Goal: Information Seeking & Learning: Check status

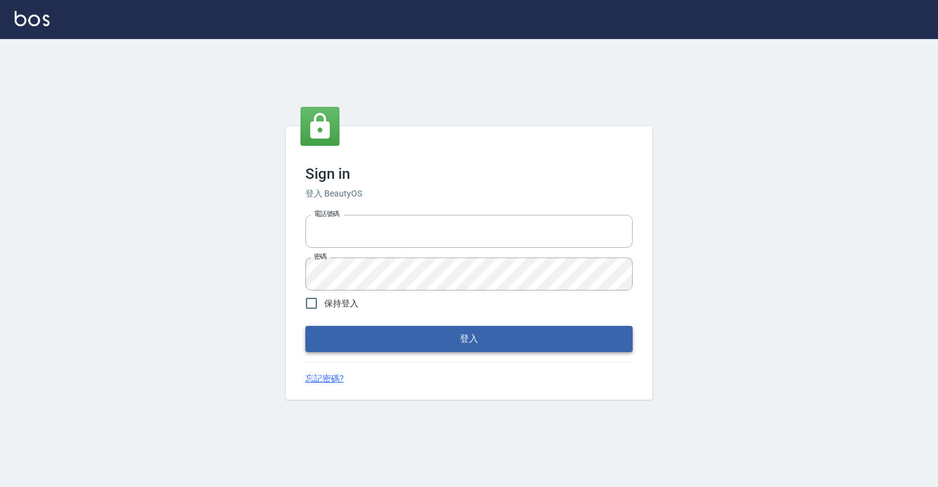
type input "0918176355"
click at [518, 338] on button "登入" at bounding box center [468, 339] width 327 height 26
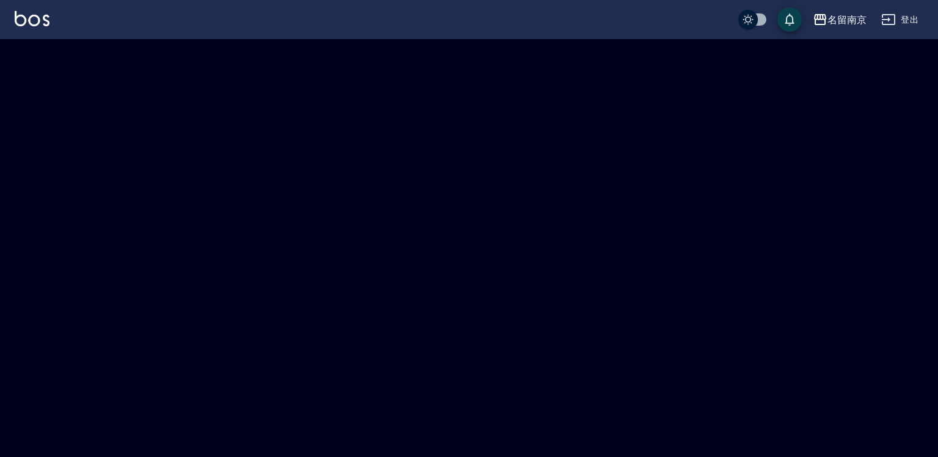
checkbox input "true"
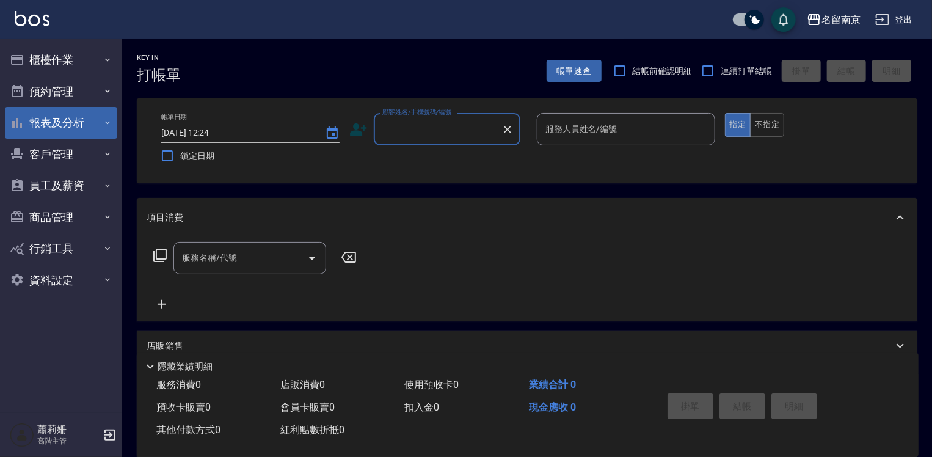
click at [56, 122] on button "報表及分析" at bounding box center [61, 123] width 112 height 32
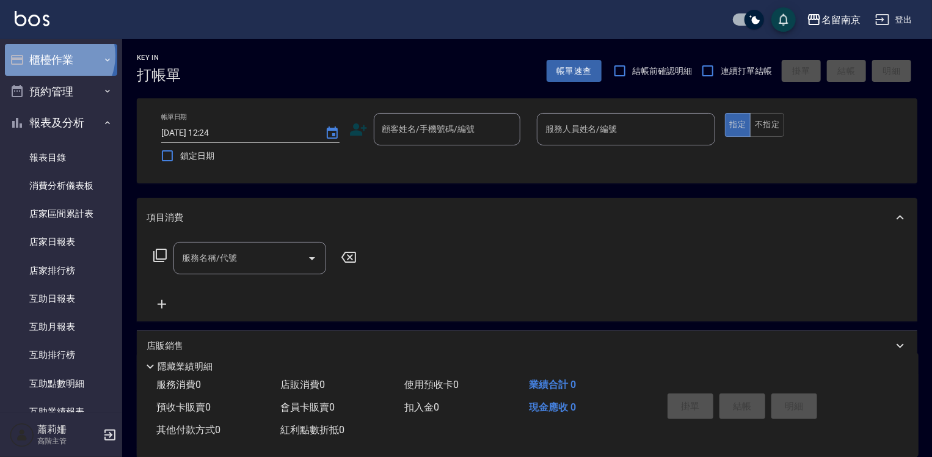
click at [54, 56] on button "櫃檯作業" at bounding box center [61, 60] width 112 height 32
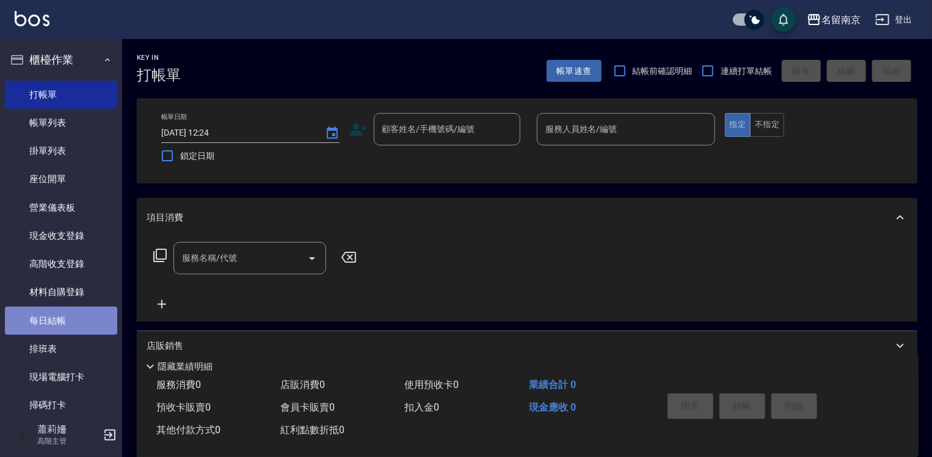
click at [62, 310] on link "每日結帳" at bounding box center [61, 321] width 112 height 28
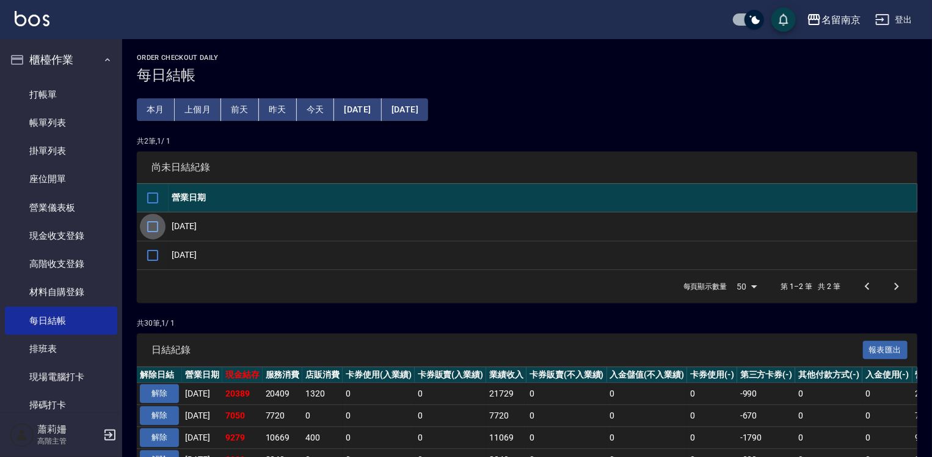
click at [155, 220] on input "checkbox" at bounding box center [153, 227] width 26 height 26
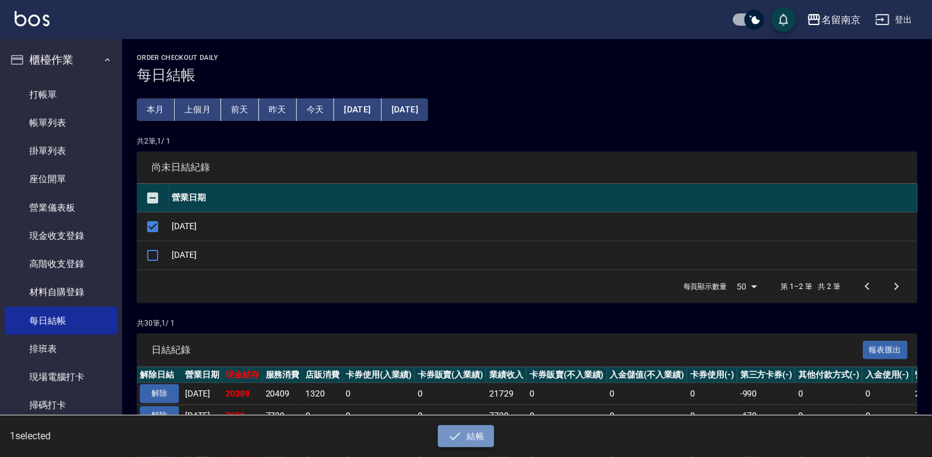
click at [487, 435] on button "結帳" at bounding box center [466, 436] width 57 height 23
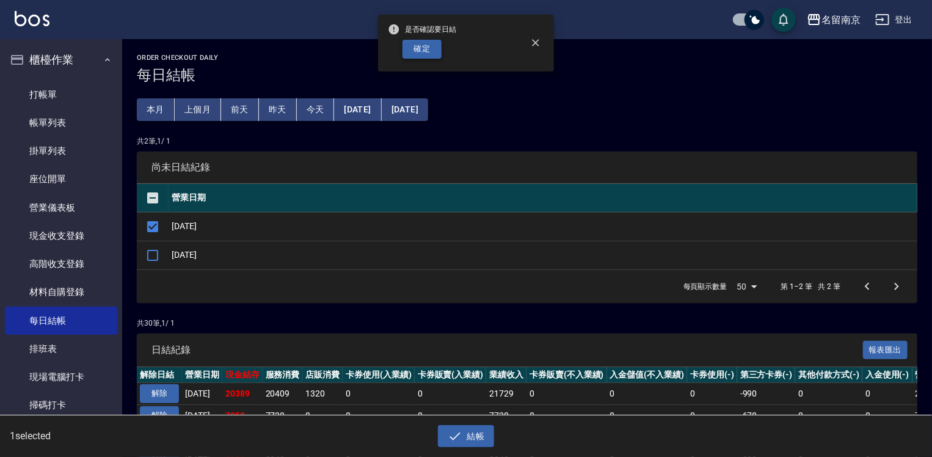
click at [437, 54] on button "確定" at bounding box center [421, 49] width 39 height 19
checkbox input "false"
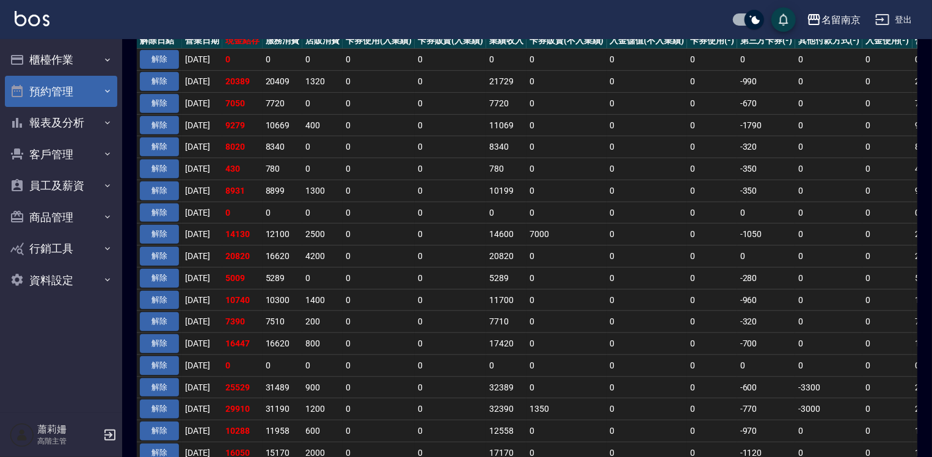
scroll to position [183, 0]
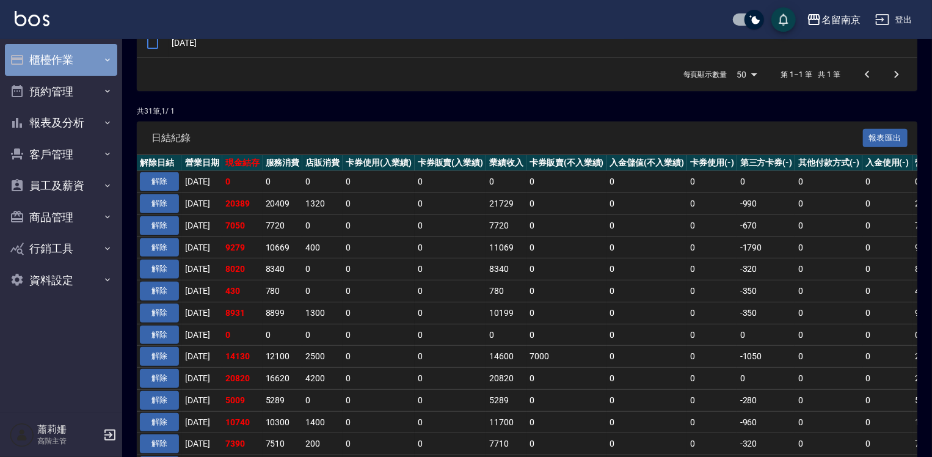
click at [60, 53] on button "櫃檯作業" at bounding box center [61, 60] width 112 height 32
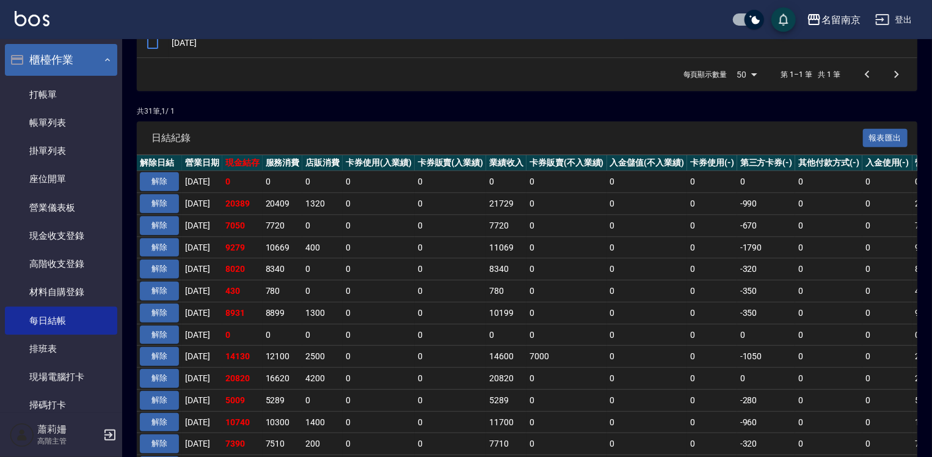
scroll to position [61, 0]
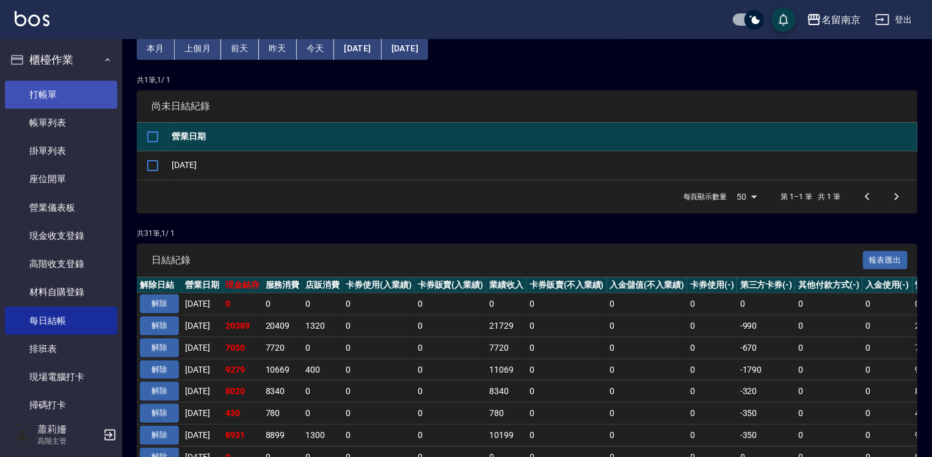
click at [64, 83] on link "打帳單" at bounding box center [61, 95] width 112 height 28
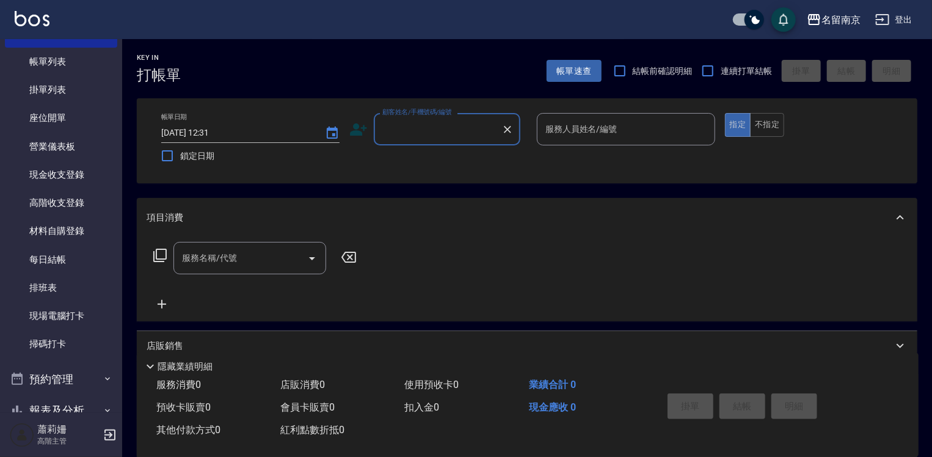
scroll to position [183, 0]
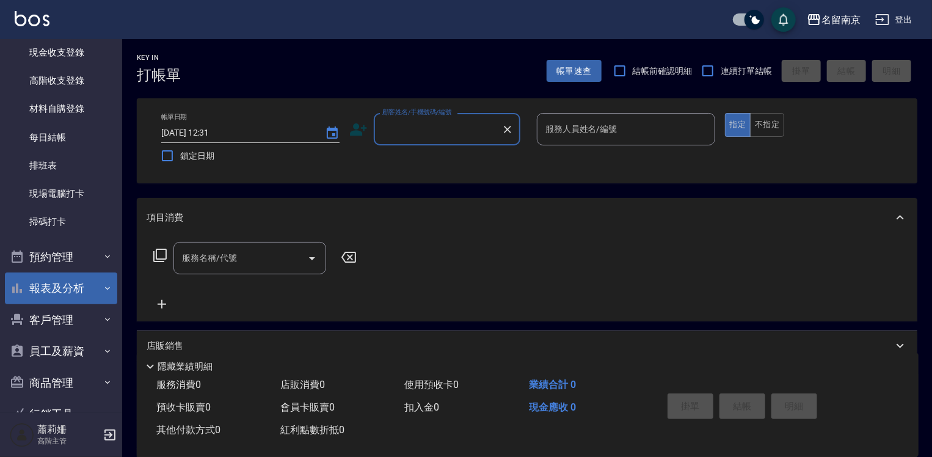
click at [73, 292] on button "報表及分析" at bounding box center [61, 288] width 112 height 32
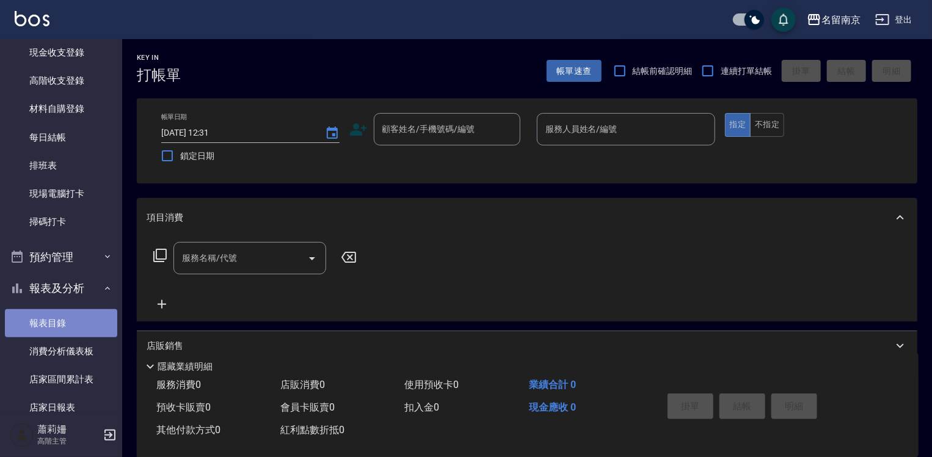
click at [75, 318] on link "報表目錄" at bounding box center [61, 323] width 112 height 28
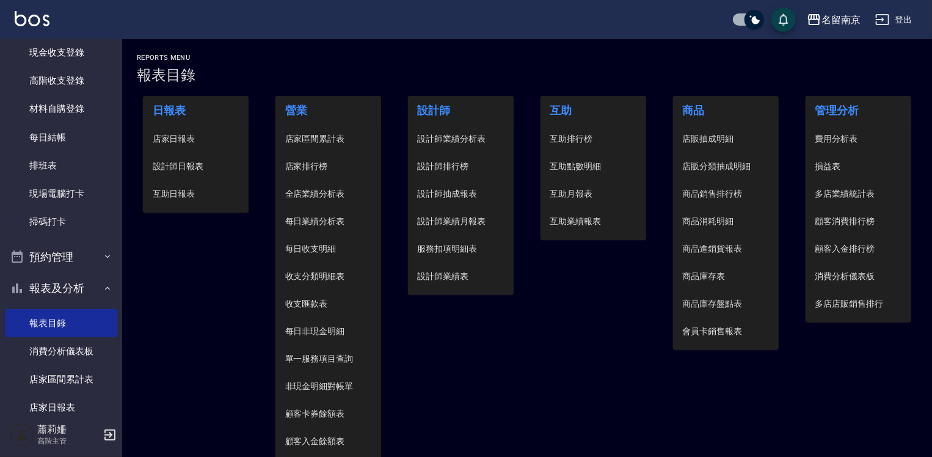
click at [193, 166] on span "設計師日報表" at bounding box center [196, 166] width 87 height 13
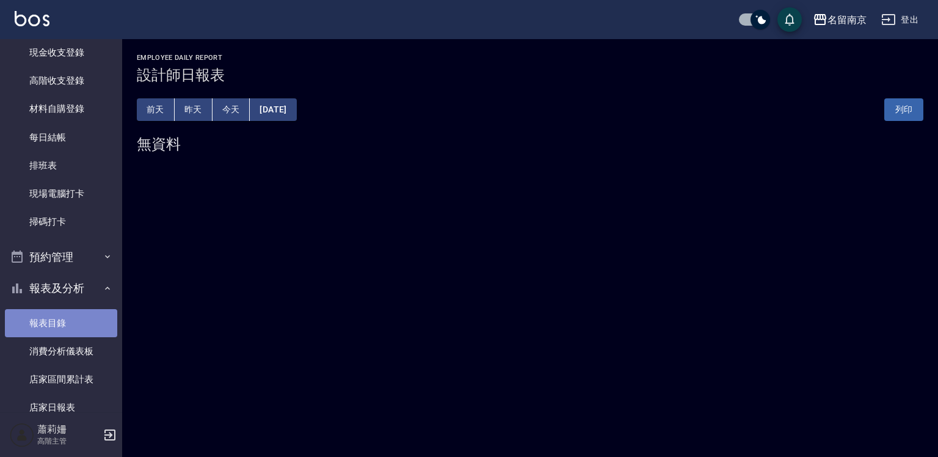
click at [67, 312] on link "報表目錄" at bounding box center [61, 323] width 112 height 28
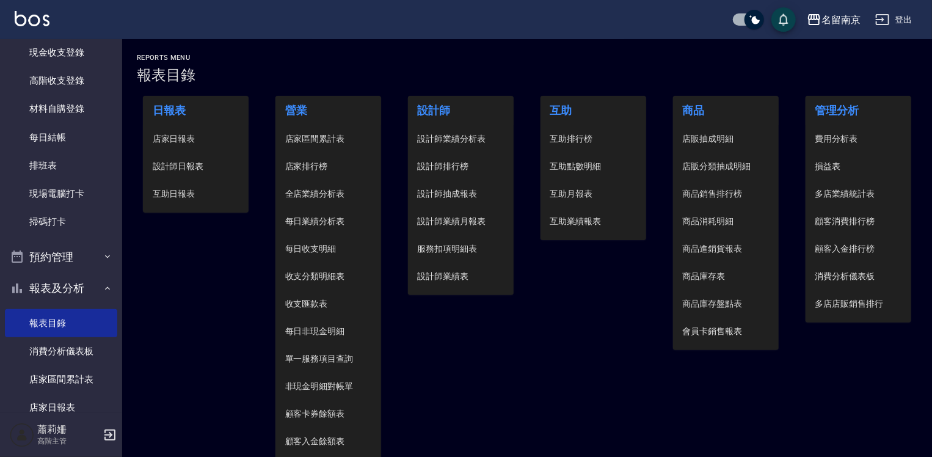
click at [164, 173] on li "設計師日報表" at bounding box center [196, 166] width 106 height 27
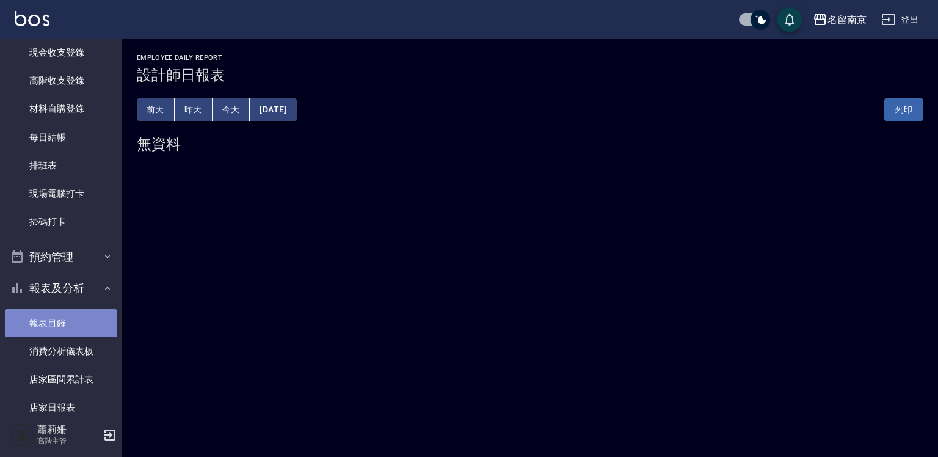
click at [64, 320] on link "報表目錄" at bounding box center [61, 323] width 112 height 28
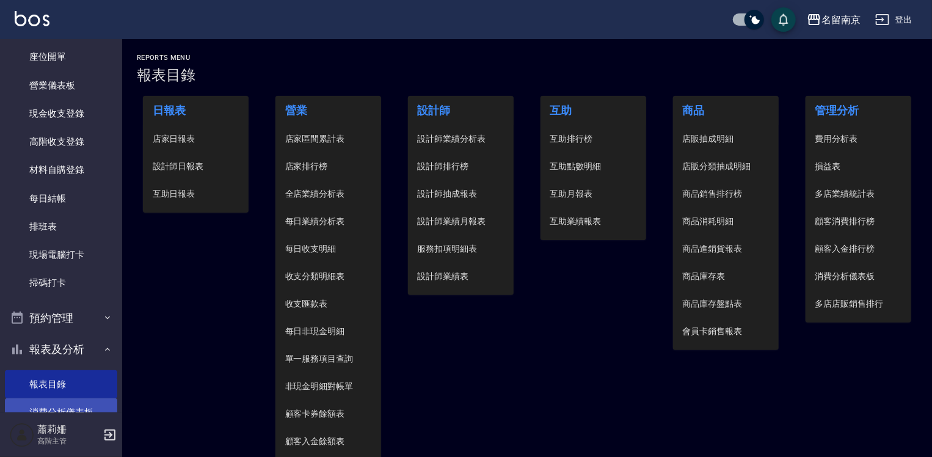
scroll to position [61, 0]
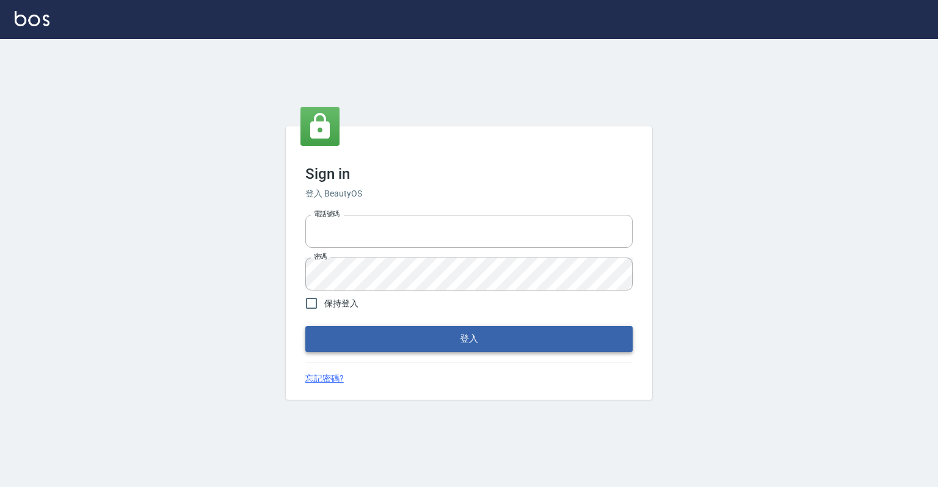
type input "0918176355"
click at [508, 338] on button "登入" at bounding box center [468, 339] width 327 height 26
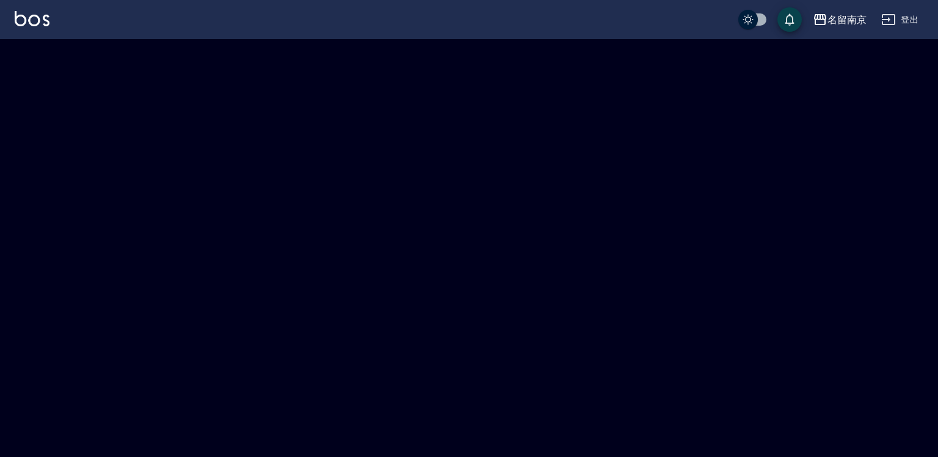
checkbox input "true"
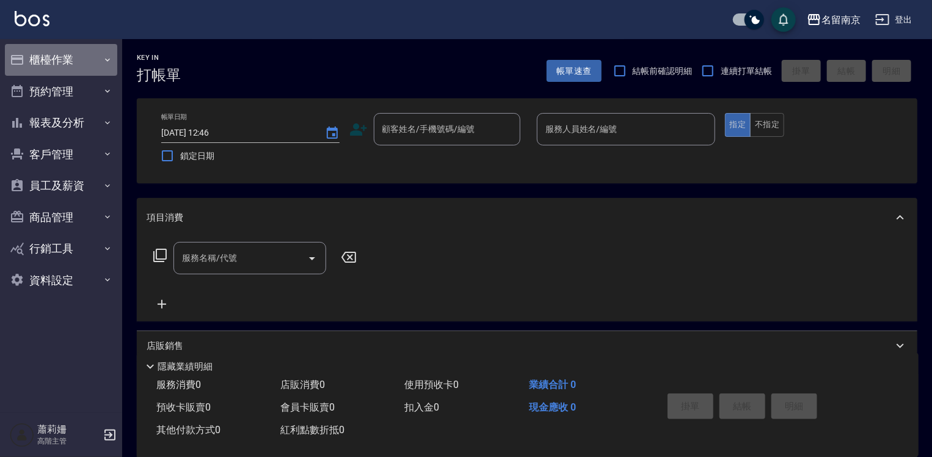
drag, startPoint x: 75, startPoint y: 65, endPoint x: 97, endPoint y: 162, distance: 99.6
click at [81, 69] on button "櫃檯作業" at bounding box center [61, 60] width 112 height 32
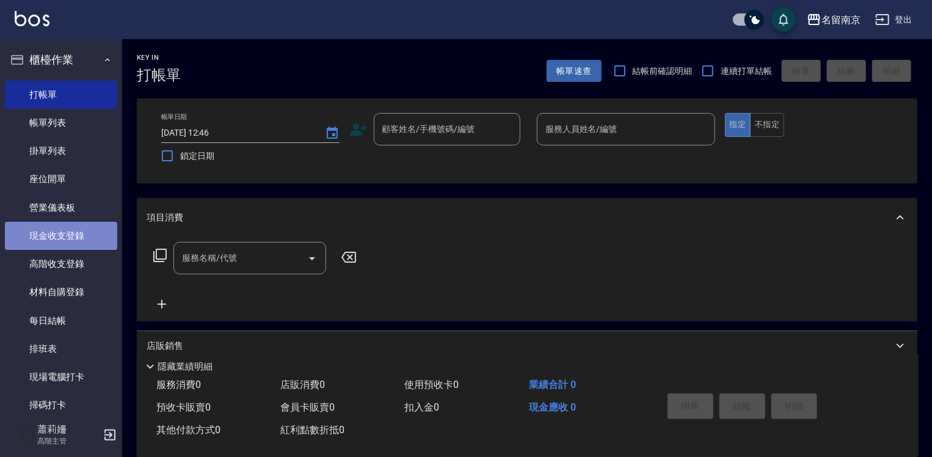
click at [75, 227] on link "現金收支登錄" at bounding box center [61, 236] width 112 height 28
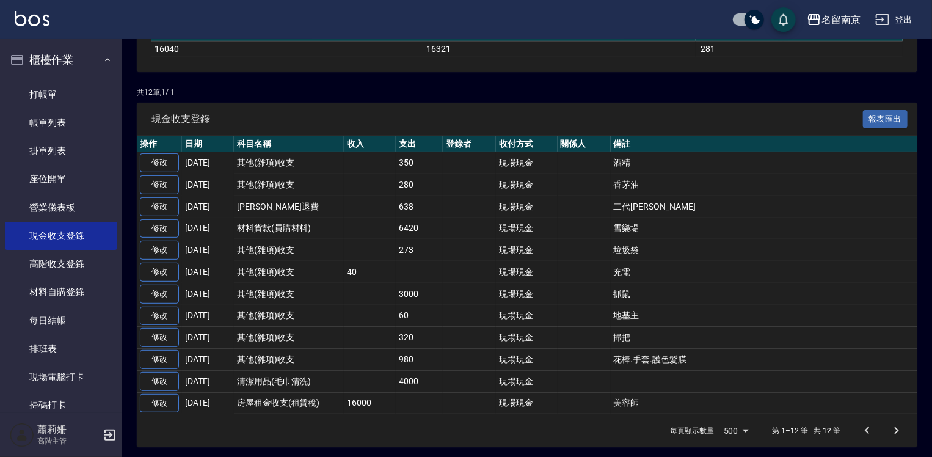
scroll to position [183, 0]
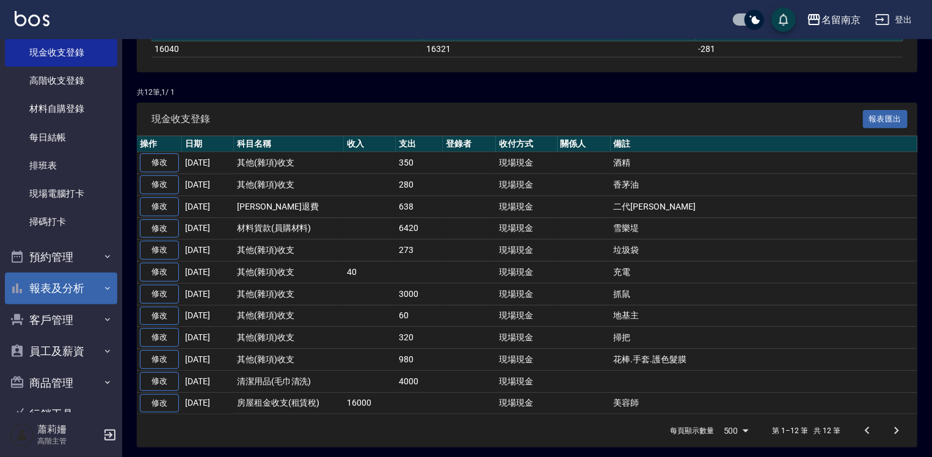
click at [51, 297] on button "報表及分析" at bounding box center [61, 288] width 112 height 32
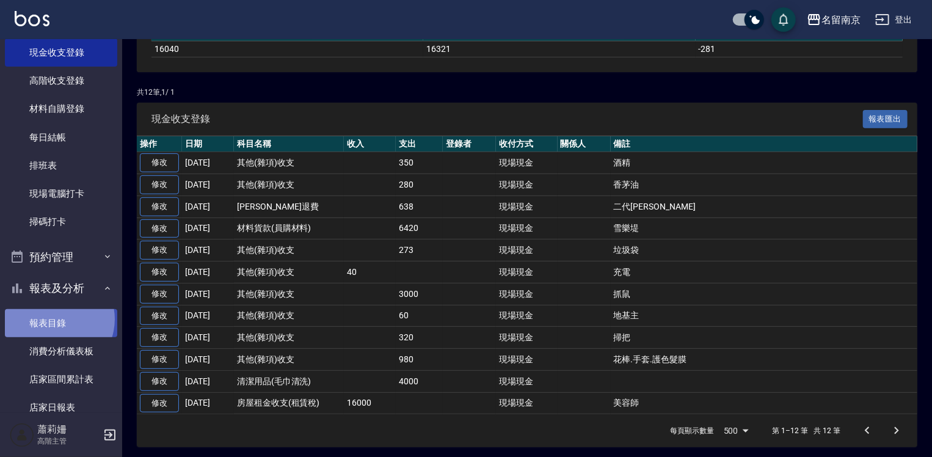
click at [54, 319] on link "報表目錄" at bounding box center [61, 323] width 112 height 28
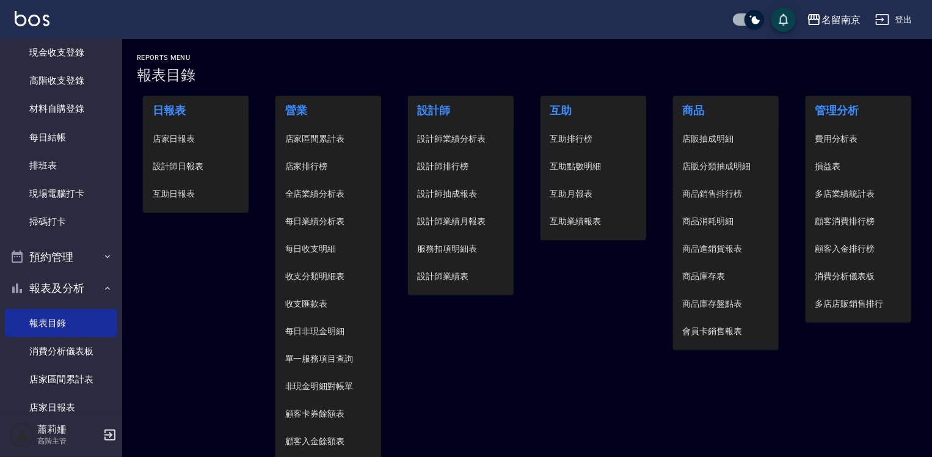
click at [176, 140] on span "店家日報表" at bounding box center [196, 139] width 87 height 13
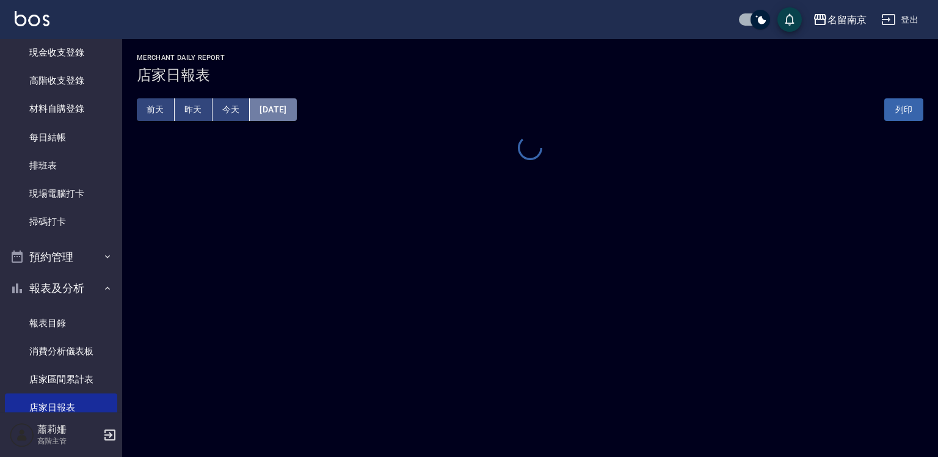
click at [296, 109] on button "[DATE]" at bounding box center [273, 109] width 46 height 23
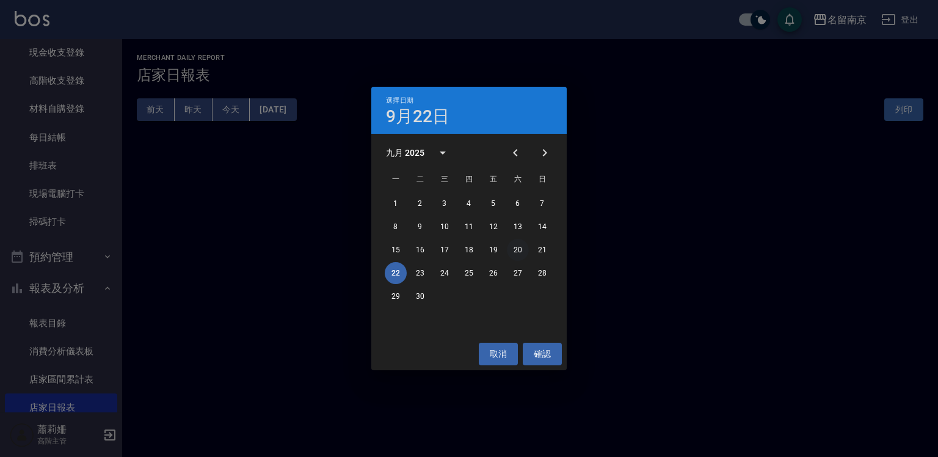
click at [515, 246] on button "20" at bounding box center [518, 250] width 22 height 22
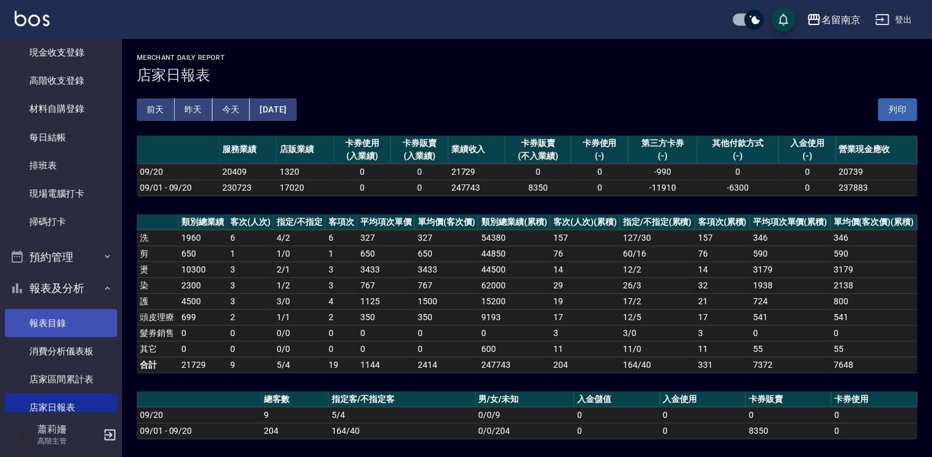
click at [73, 315] on link "報表目錄" at bounding box center [61, 323] width 112 height 28
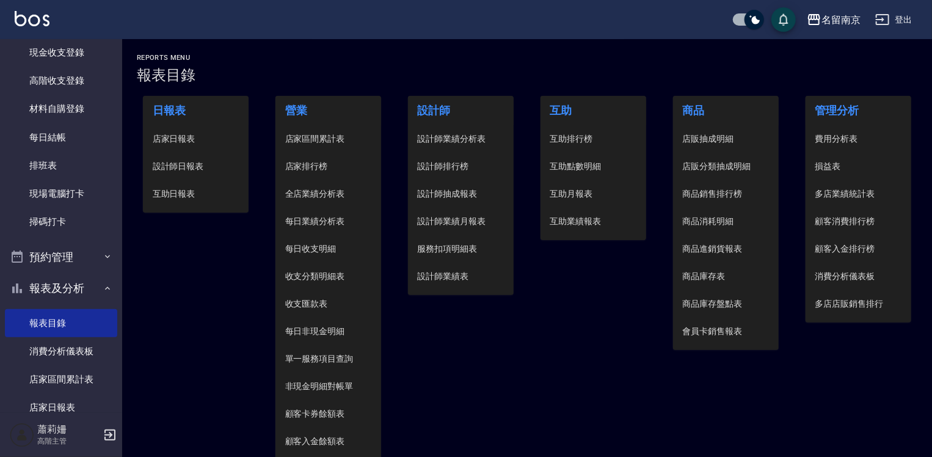
click at [181, 169] on span "設計師日報表" at bounding box center [196, 166] width 87 height 13
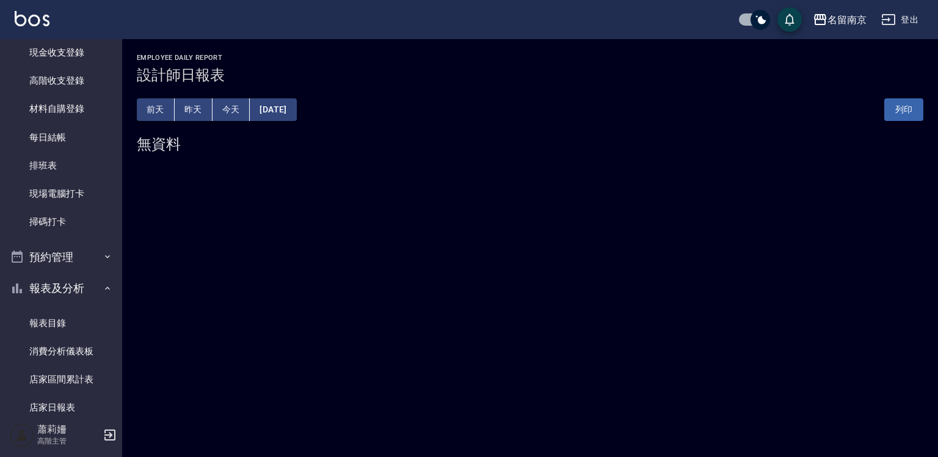
click at [296, 112] on button "[DATE]" at bounding box center [273, 109] width 46 height 23
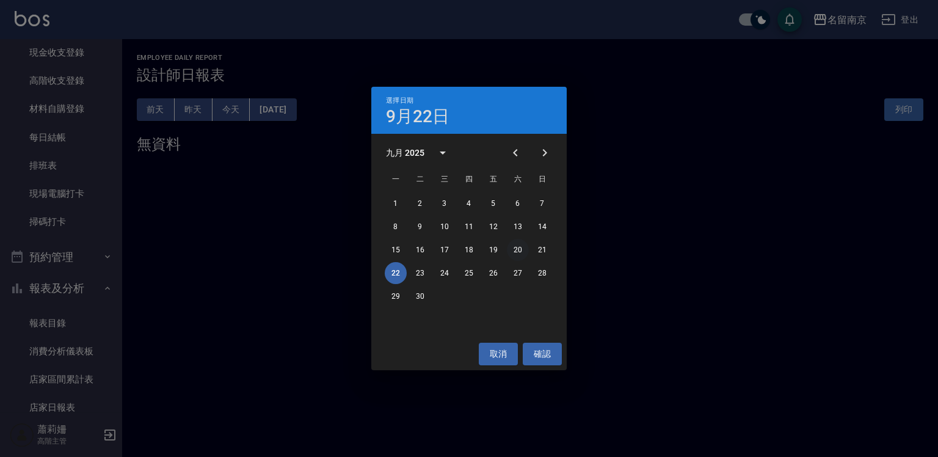
click at [513, 252] on button "20" at bounding box center [518, 250] width 22 height 22
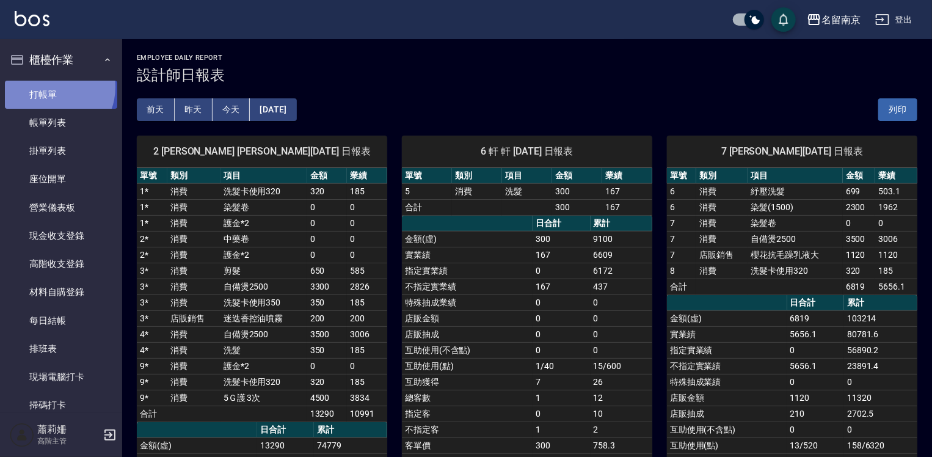
click at [51, 87] on link "打帳單" at bounding box center [61, 95] width 112 height 28
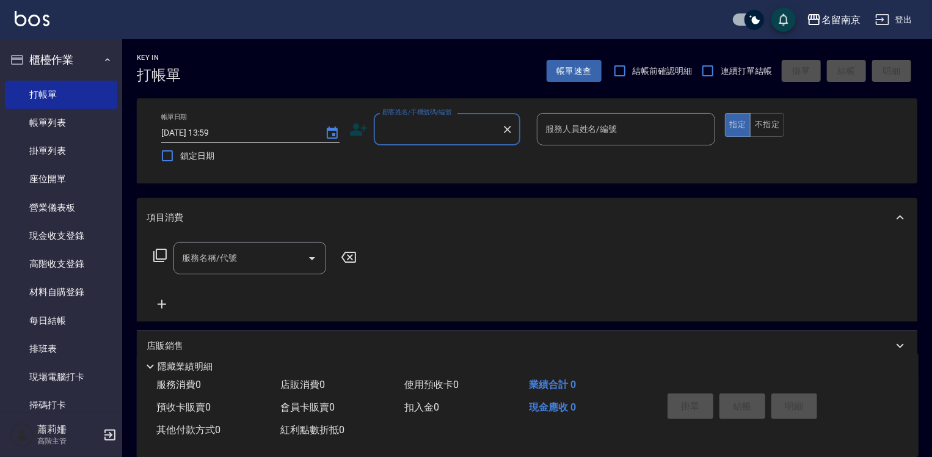
scroll to position [244, 0]
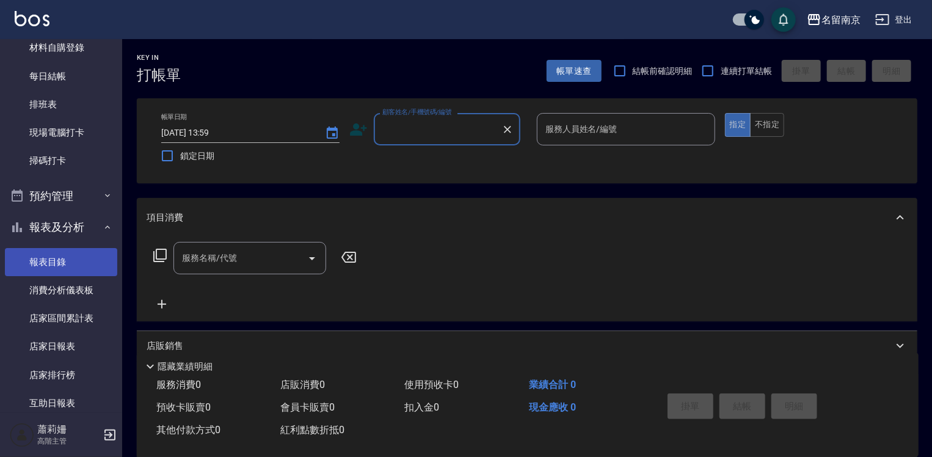
click at [72, 262] on link "報表目錄" at bounding box center [61, 262] width 112 height 28
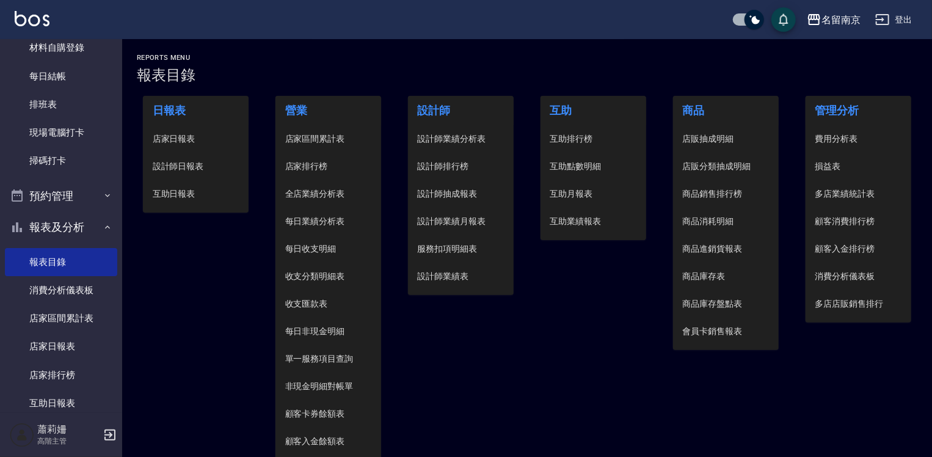
click at [189, 166] on span "設計師日報表" at bounding box center [196, 166] width 87 height 13
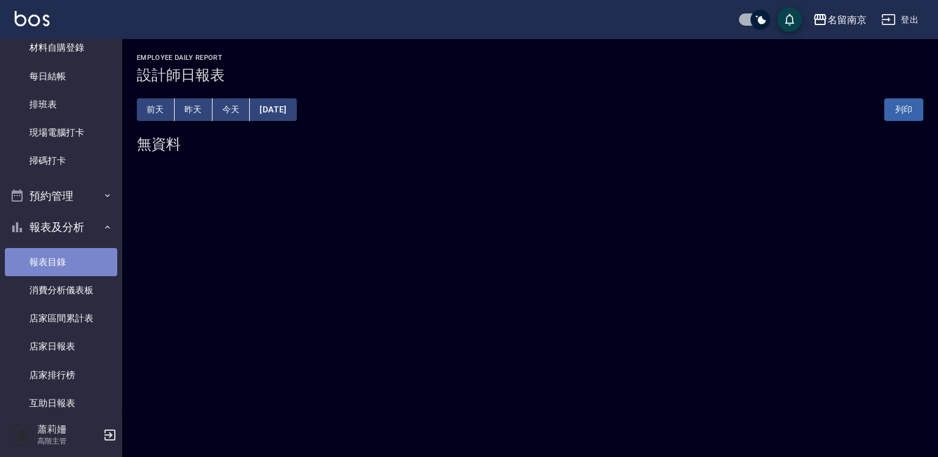
click at [63, 264] on link "報表目錄" at bounding box center [61, 262] width 112 height 28
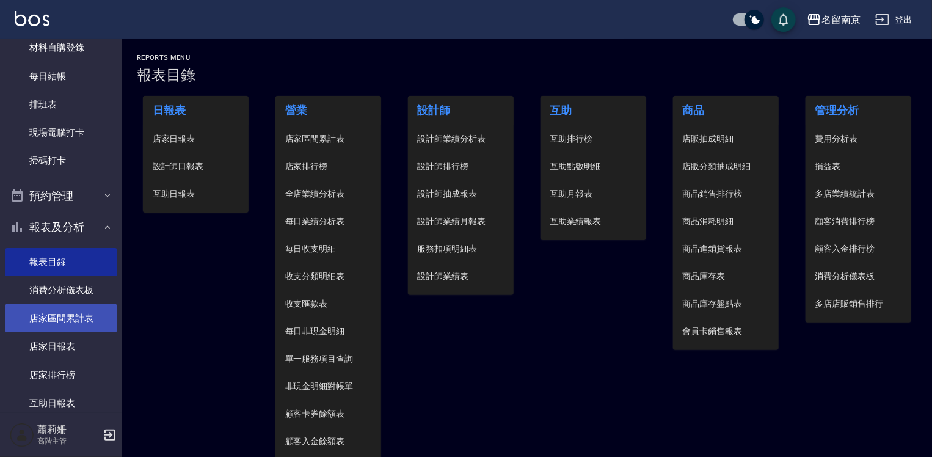
scroll to position [428, 0]
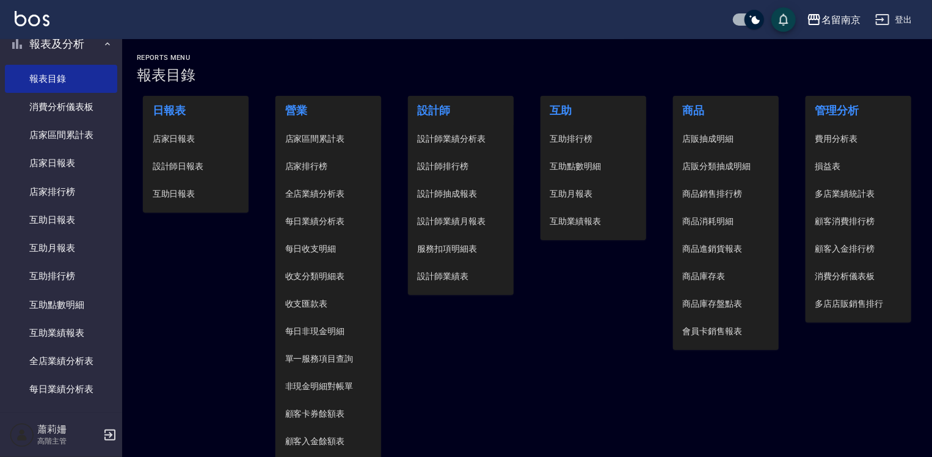
click at [184, 137] on span "店家日報表" at bounding box center [196, 139] width 87 height 13
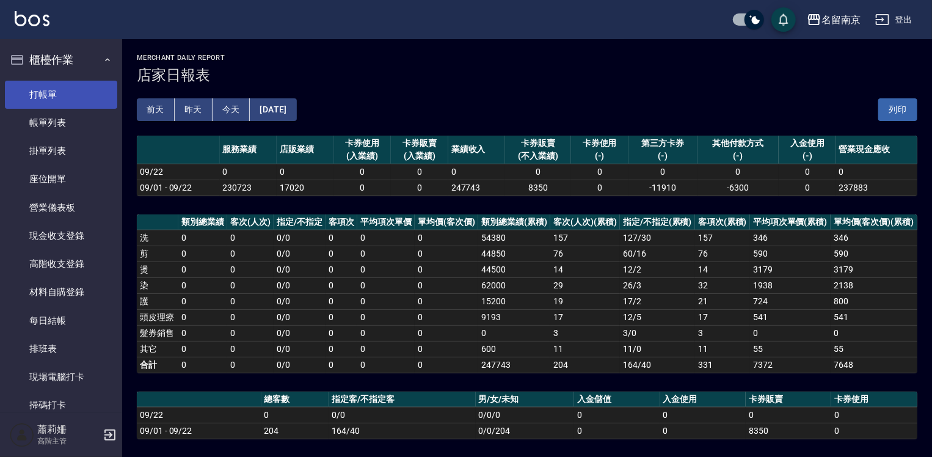
click at [54, 90] on link "打帳單" at bounding box center [61, 95] width 112 height 28
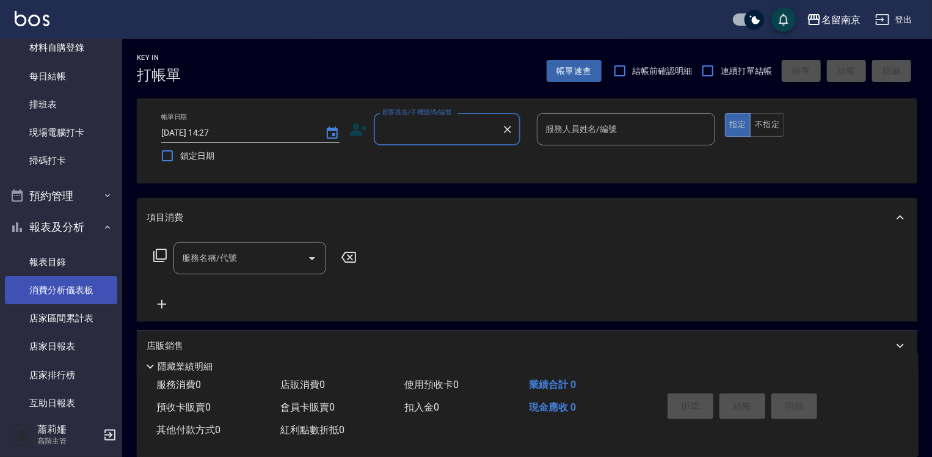
scroll to position [366, 0]
